Goal: Find specific page/section: Find specific page/section

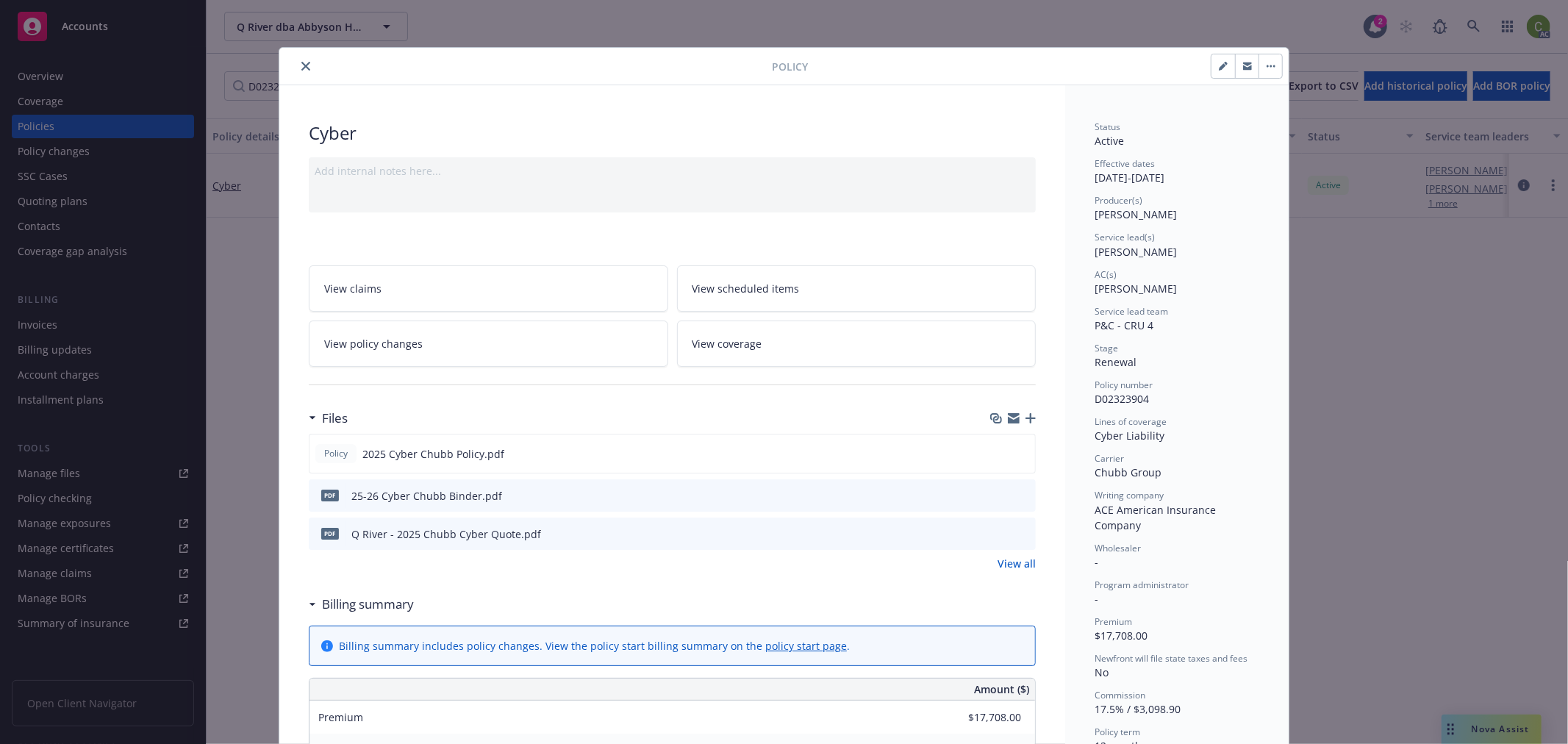
click at [300, 59] on button "close" at bounding box center [306, 66] width 18 height 18
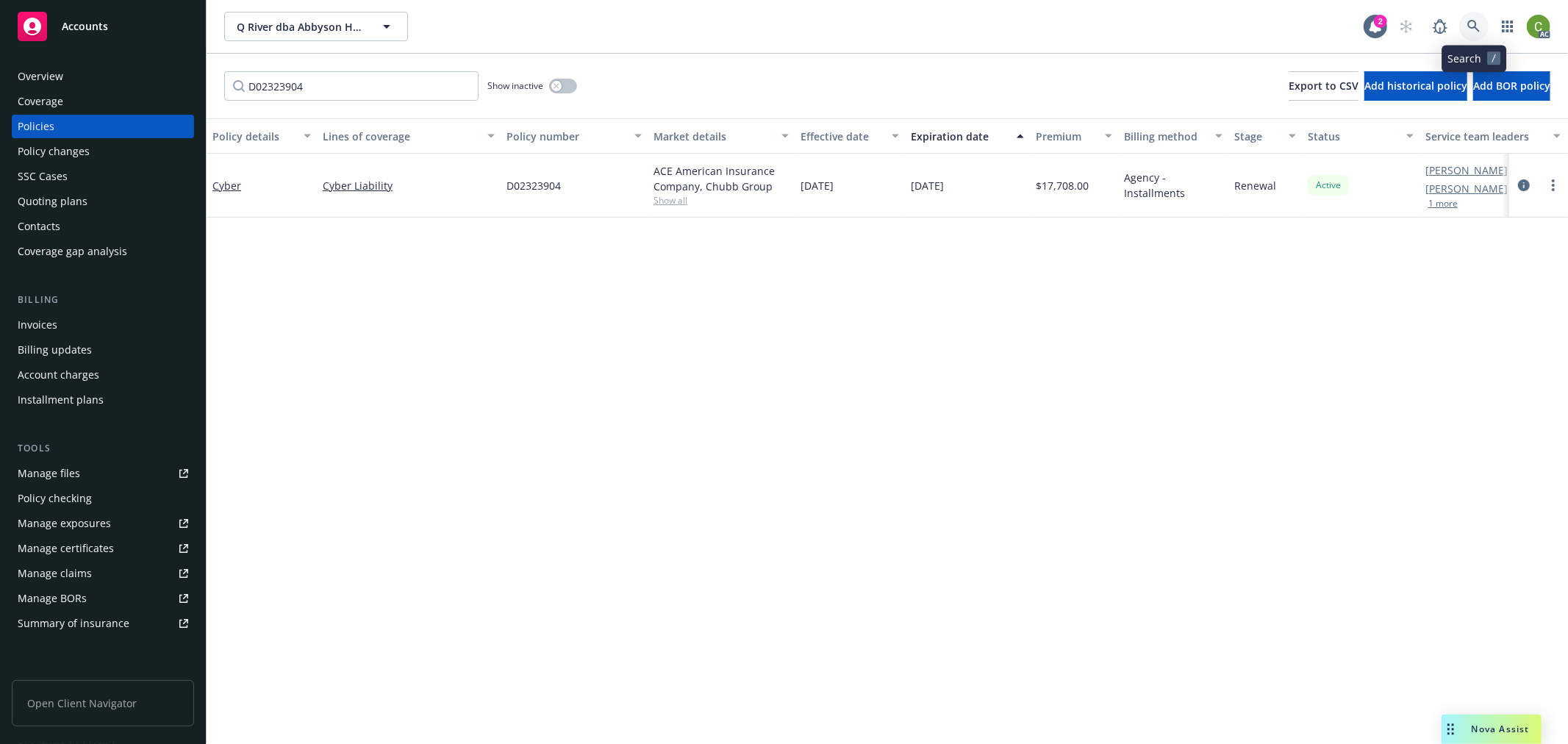
click at [1470, 20] on icon at bounding box center [1473, 27] width 13 height 13
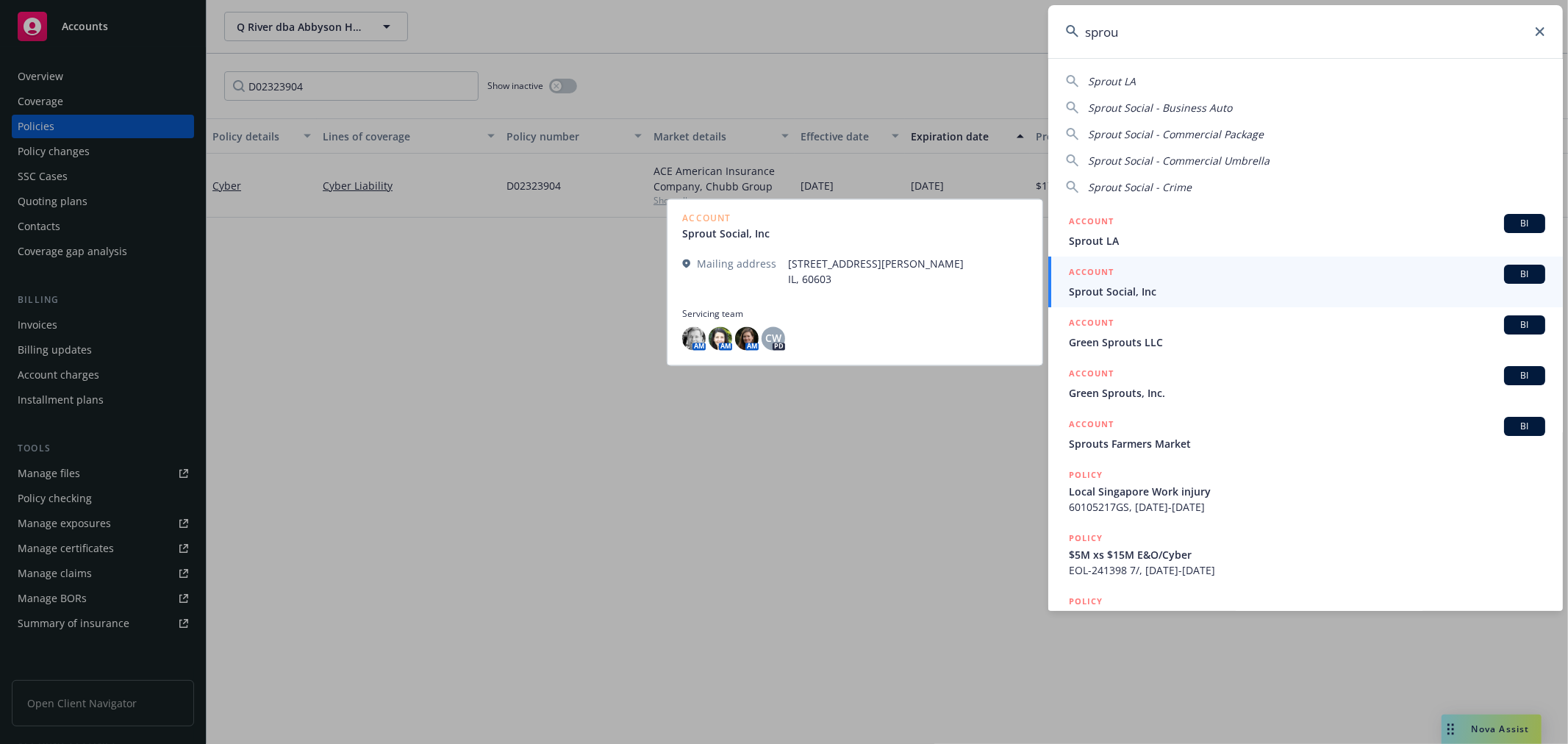
type input "sprou"
click at [1151, 287] on span "Sprout Social, Inc" at bounding box center [1307, 292] width 476 height 15
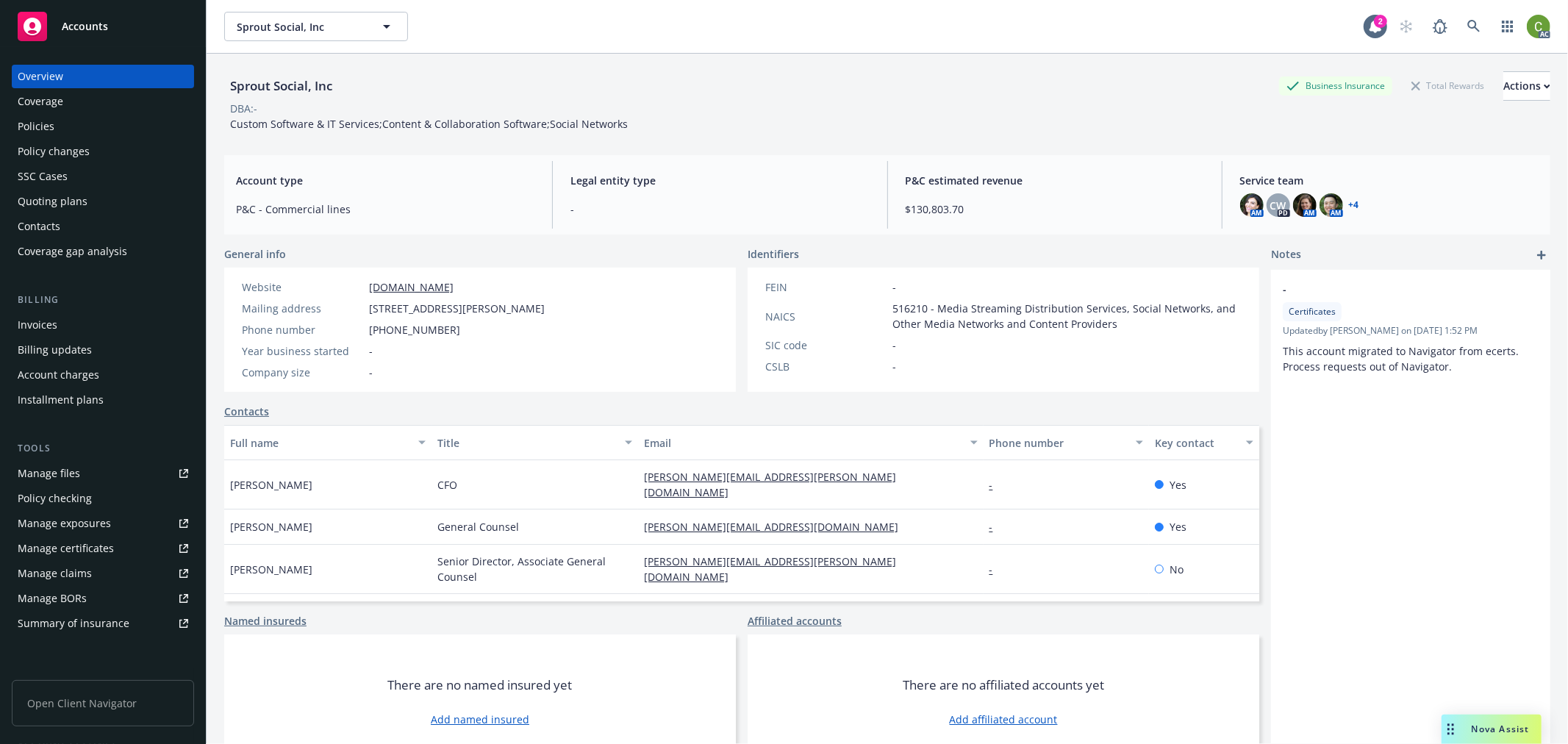
click at [38, 317] on div "Invoices" at bounding box center [38, 325] width 40 height 24
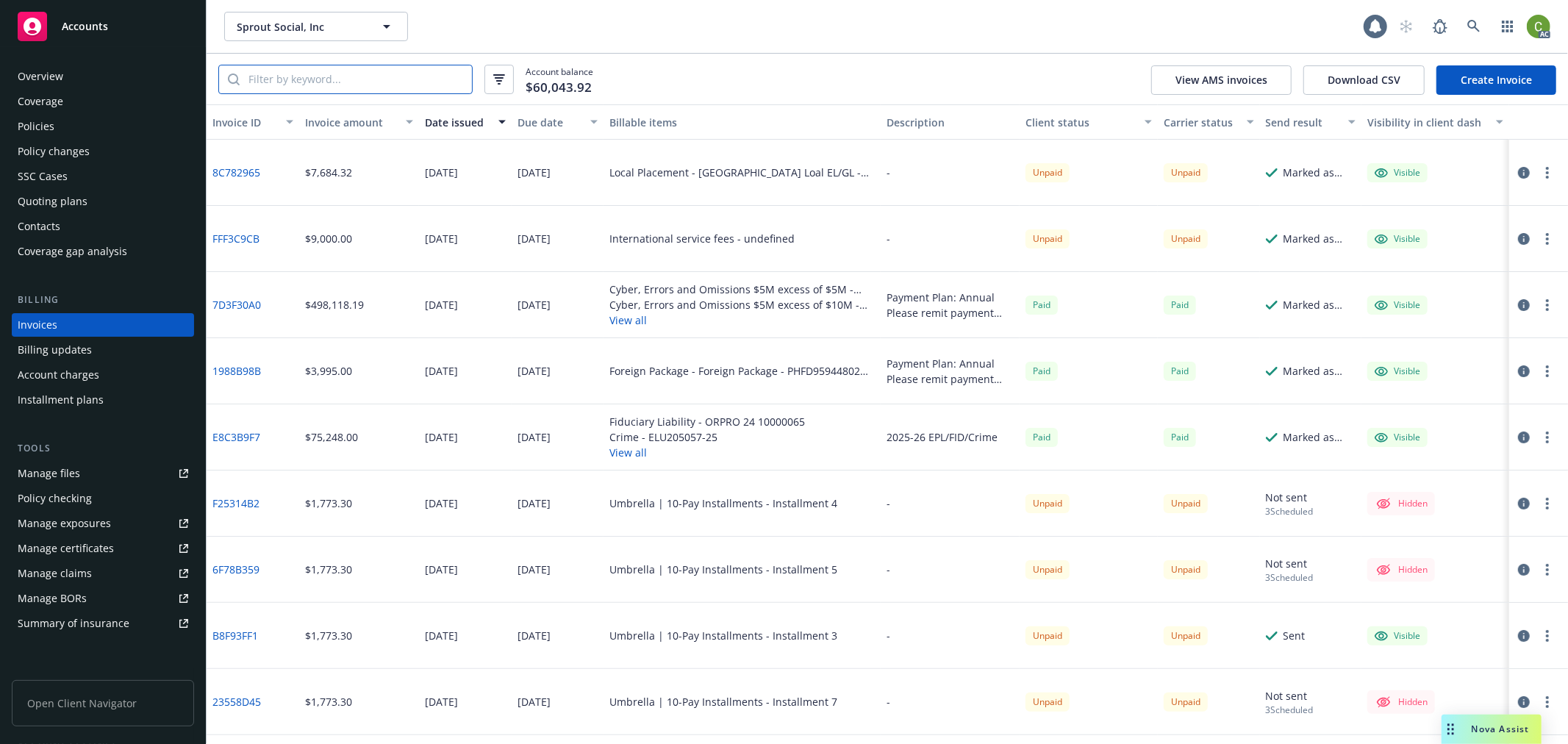
click at [347, 78] on input "search" at bounding box center [355, 79] width 232 height 27
paste input "G71847196"
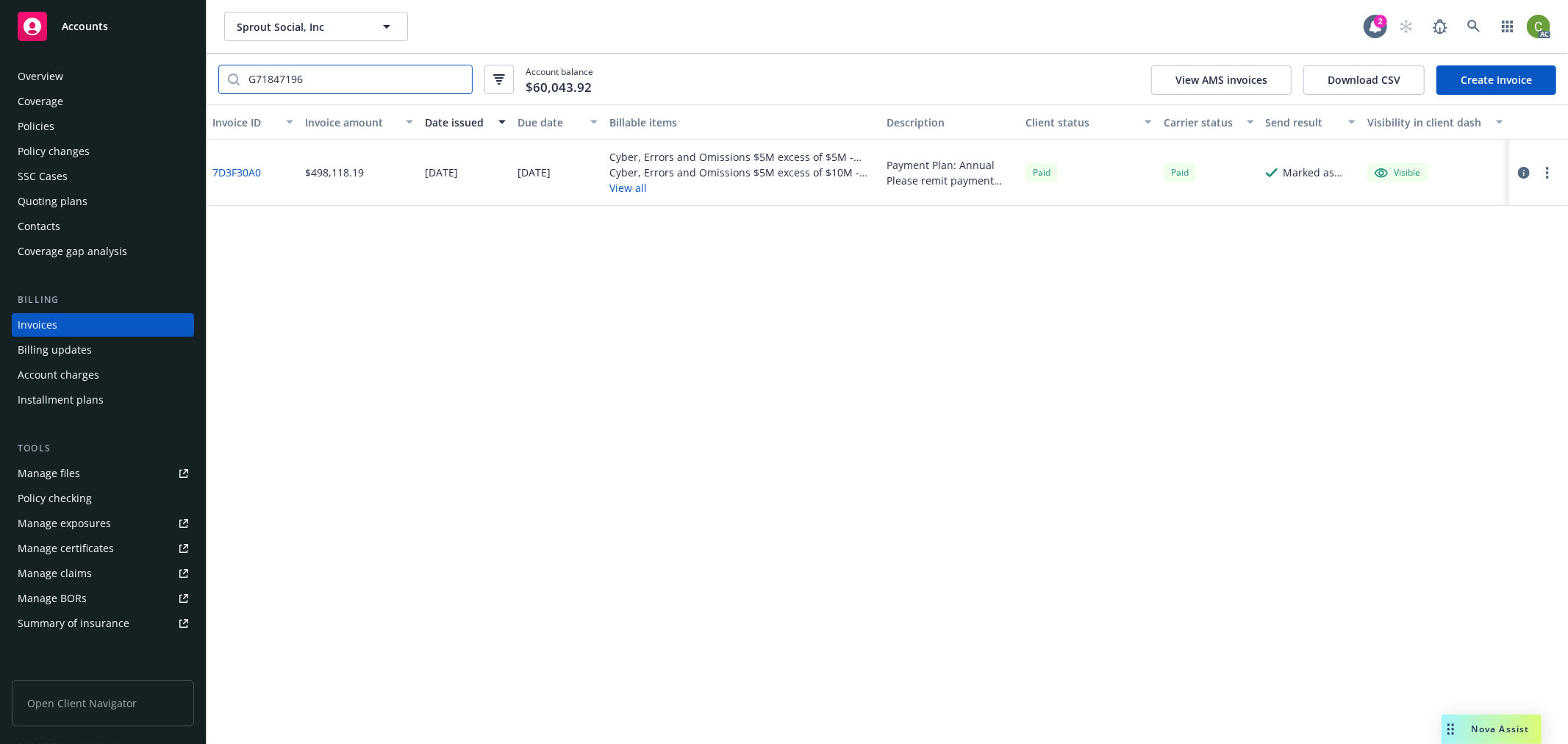
type input "G71847196"
click at [89, 21] on span "Accounts" at bounding box center [84, 27] width 46 height 11
